Goal: Browse casually

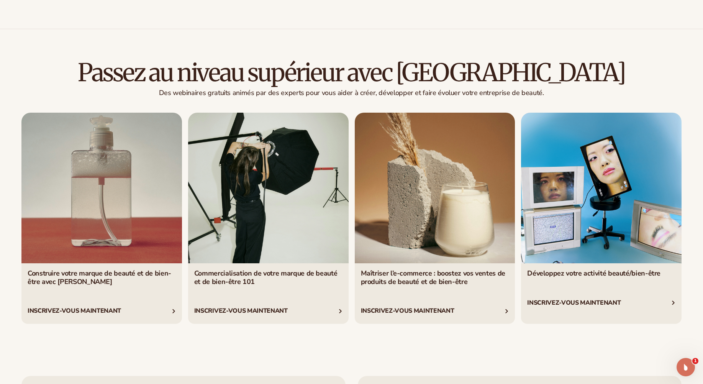
scroll to position [1432, 0]
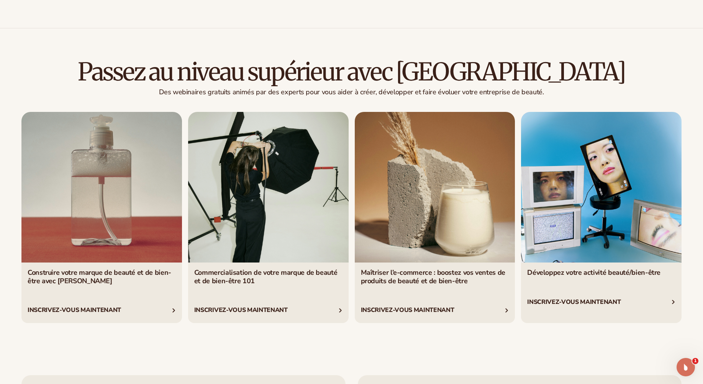
click at [79, 309] on link "1 / 4" at bounding box center [101, 217] width 160 height 211
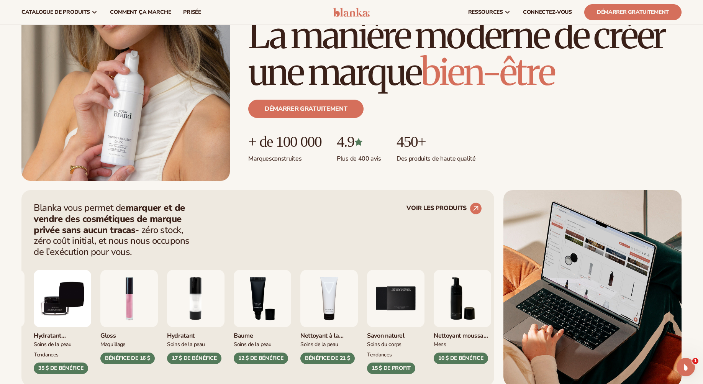
scroll to position [115, 0]
